Goal: Task Accomplishment & Management: Use online tool/utility

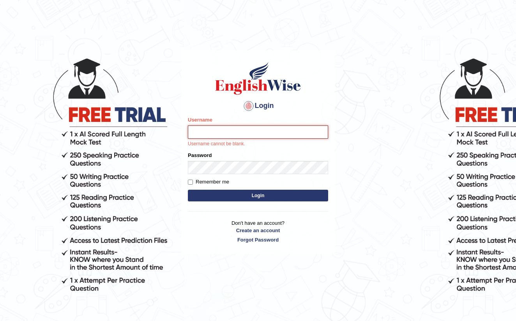
type input "farihaafghan556"
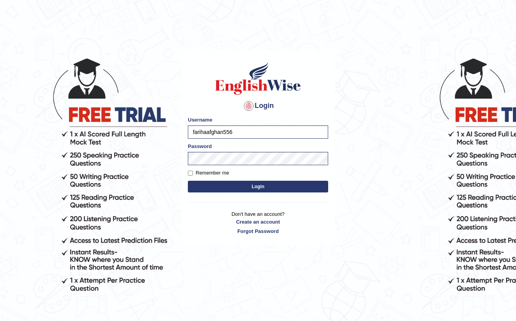
click at [253, 191] on button "Login" at bounding box center [258, 187] width 140 height 12
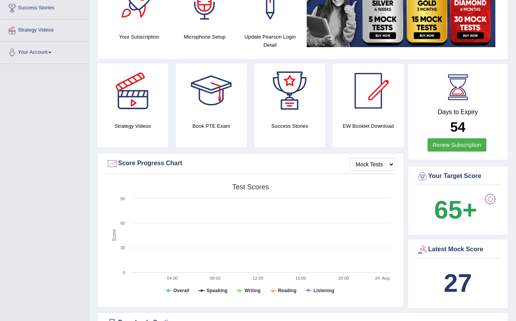
drag, startPoint x: 0, startPoint y: 0, endPoint x: 258, endPoint y: 122, distance: 285.7
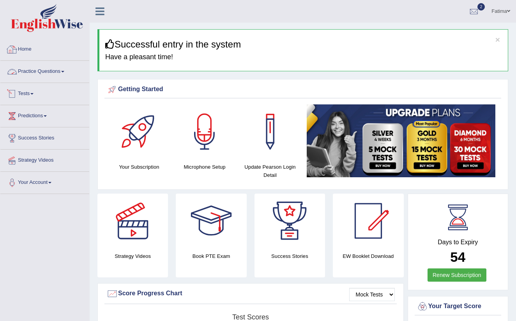
click at [65, 73] on link "Practice Questions" at bounding box center [44, 70] width 89 height 19
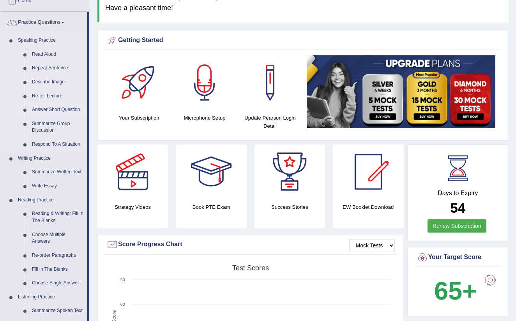
scroll to position [61, 0]
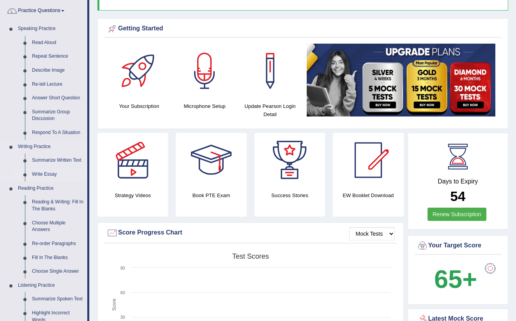
click at [46, 173] on link "Write Essay" at bounding box center [57, 175] width 59 height 14
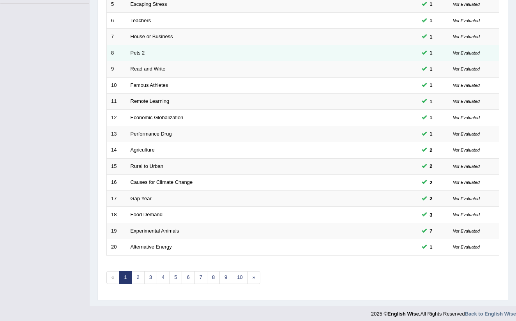
scroll to position [190, 0]
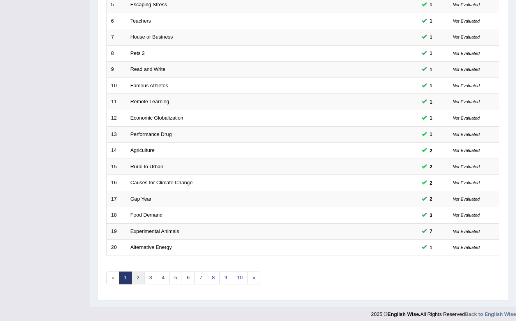
click at [140, 276] on link "2" at bounding box center [137, 278] width 13 height 13
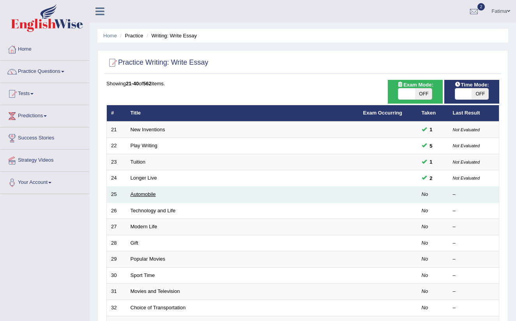
click at [143, 193] on link "Automobile" at bounding box center [143, 194] width 25 height 6
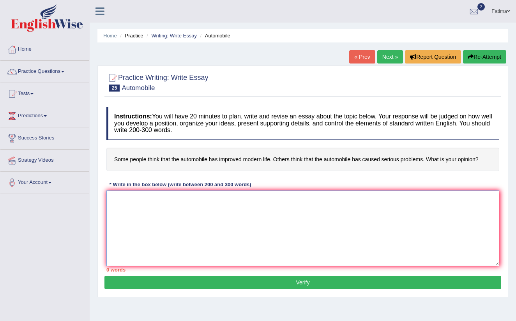
click at [127, 194] on textarea at bounding box center [302, 229] width 393 height 76
type textarea "@"
paste textarea "Introduction: The increasing influence of (essay topic) has sparked debate due …"
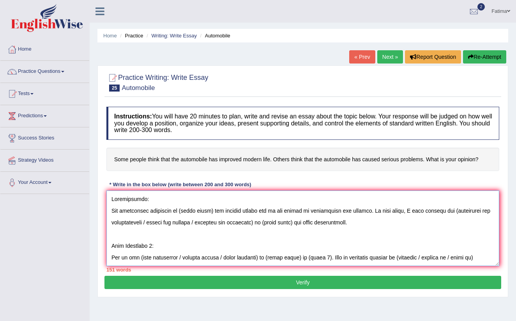
click at [208, 211] on textarea at bounding box center [302, 229] width 393 height 76
click at [253, 222] on textarea at bounding box center [302, 229] width 393 height 76
click at [180, 223] on textarea at bounding box center [302, 229] width 393 height 76
click at [217, 219] on textarea at bounding box center [302, 229] width 393 height 76
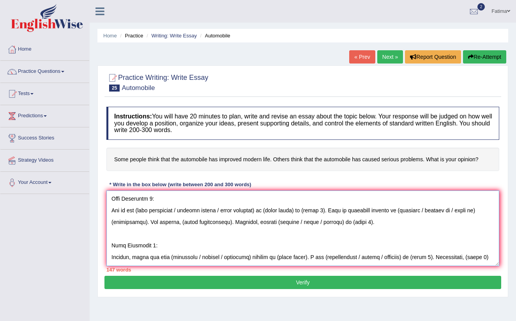
scroll to position [36, 0]
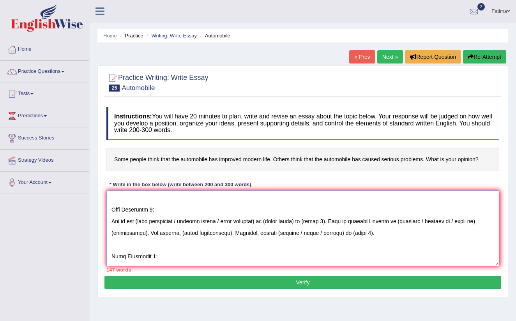
click at [227, 221] on textarea at bounding box center [302, 229] width 393 height 76
click at [182, 220] on textarea at bounding box center [302, 229] width 393 height 76
click at [218, 221] on textarea at bounding box center [302, 229] width 393 height 76
click at [240, 221] on textarea at bounding box center [302, 229] width 393 height 76
click at [369, 220] on textarea at bounding box center [302, 229] width 393 height 76
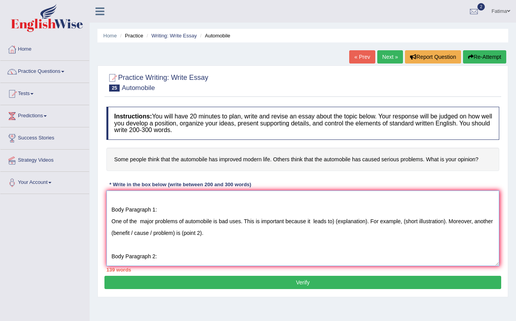
click at [336, 223] on textarea "Introduction: The increasing influence of automobile has improved modern life h…" at bounding box center [302, 229] width 393 height 76
click at [369, 221] on textarea "Introduction: The increasing influence of automobile has improved modern life h…" at bounding box center [302, 229] width 393 height 76
click at [367, 222] on textarea "Introduction: The increasing influence of automobile has improved modern life h…" at bounding box center [302, 229] width 393 height 76
click at [456, 221] on textarea "Introduction: The increasing influence of automobile has improved modern life h…" at bounding box center [302, 229] width 393 height 76
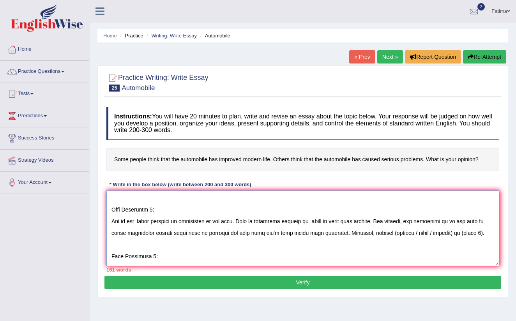
type textarea "Introduction: The increasing influence of automobile has improved modern life h…"
